Goal: Ask a question

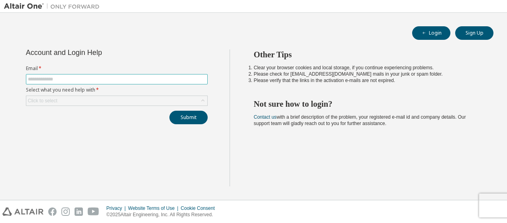
click at [142, 79] on input "text" at bounding box center [117, 79] width 178 height 6
type input "**********"
click at [112, 99] on div "Click to select" at bounding box center [116, 101] width 181 height 10
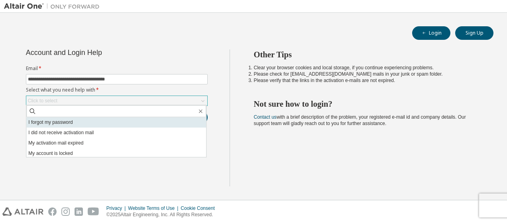
click at [104, 120] on li "I forgot my password" at bounding box center [116, 122] width 180 height 10
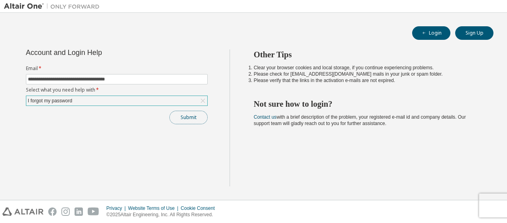
click at [185, 117] on button "Submit" at bounding box center [189, 118] width 38 height 14
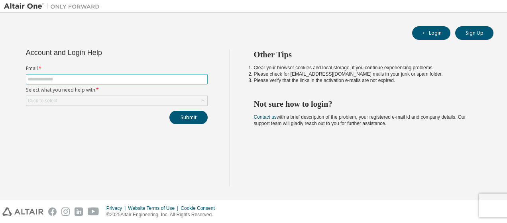
click at [163, 77] on input "text" at bounding box center [117, 79] width 178 height 6
type input "**********"
click at [146, 98] on div "Click to select" at bounding box center [116, 101] width 181 height 10
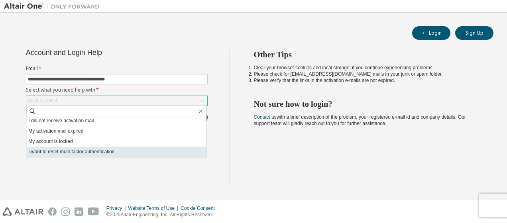
scroll to position [22, 0]
click at [140, 149] on li "I don't know but can't login" at bounding box center [116, 152] width 180 height 10
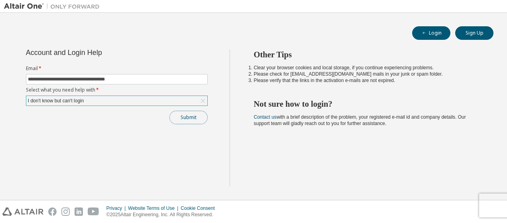
click at [198, 114] on button "Submit" at bounding box center [189, 118] width 38 height 14
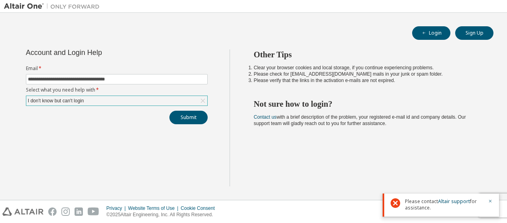
click at [188, 99] on div "I don't know but can't login" at bounding box center [116, 101] width 181 height 10
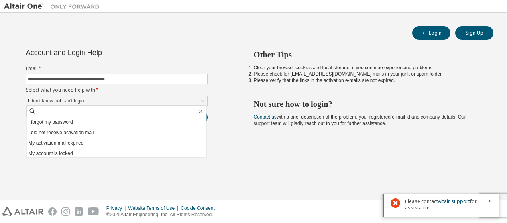
drag, startPoint x: 106, startPoint y: 124, endPoint x: 112, endPoint y: 126, distance: 6.1
click at [107, 124] on li "I forgot my password" at bounding box center [116, 122] width 180 height 10
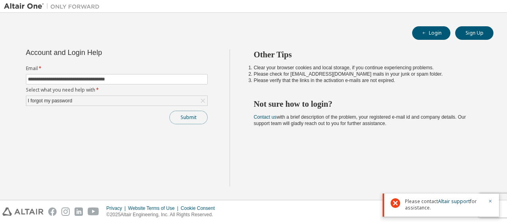
click at [188, 116] on button "Submit" at bounding box center [189, 118] width 38 height 14
